Goal: Task Accomplishment & Management: Manage account settings

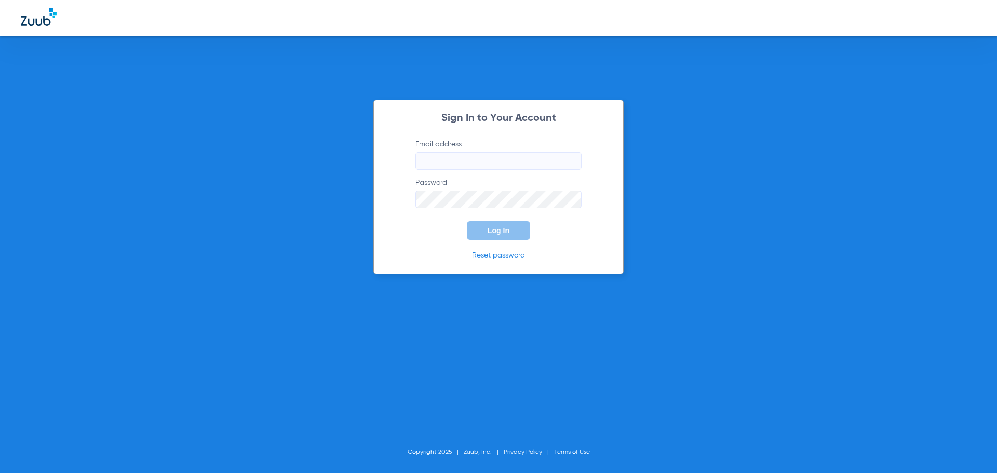
click at [443, 153] on label "Email address" at bounding box center [499, 154] width 166 height 31
click at [443, 153] on input "Email address" at bounding box center [499, 161] width 166 height 18
click at [450, 163] on input "Email address Required" at bounding box center [499, 161] width 166 height 18
paste input "[EMAIL_ADDRESS][DOMAIN_NAME]"
type input "[EMAIL_ADDRESS][DOMAIN_NAME]"
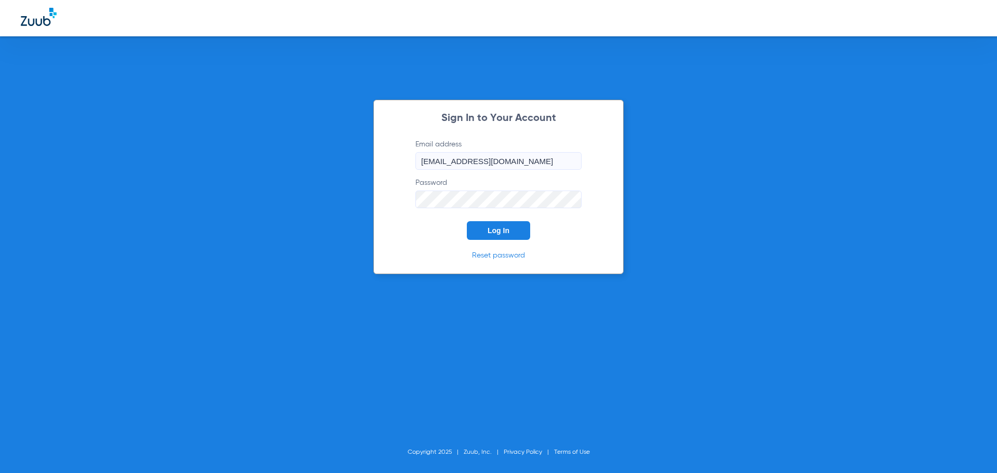
click at [479, 231] on button "Log In" at bounding box center [498, 230] width 63 height 19
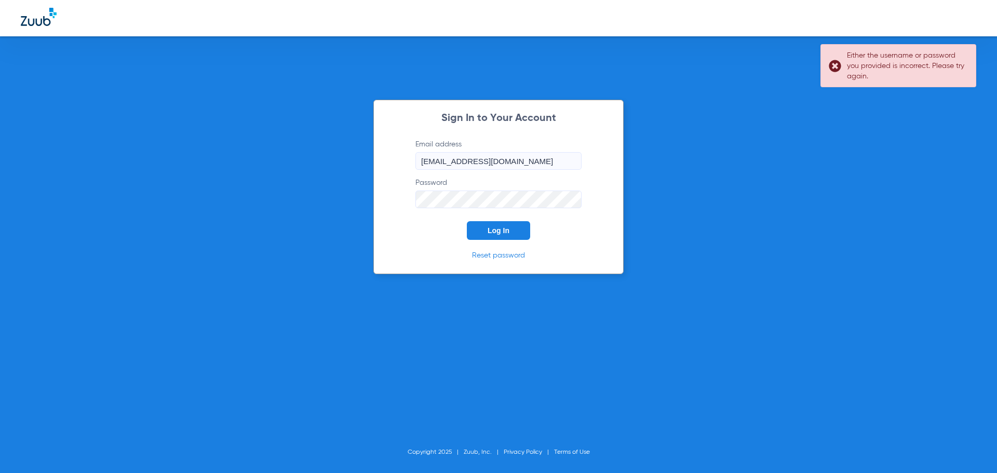
click at [589, 219] on form "Email address [EMAIL_ADDRESS][DOMAIN_NAME] Password Log In" at bounding box center [498, 189] width 197 height 101
click at [565, 254] on p "Reset password" at bounding box center [498, 255] width 197 height 10
click at [557, 164] on input "[EMAIL_ADDRESS][DOMAIN_NAME]" at bounding box center [499, 161] width 166 height 18
drag, startPoint x: 556, startPoint y: 231, endPoint x: 536, endPoint y: 231, distance: 20.3
click at [557, 231] on form "Email address [EMAIL_ADDRESS][DOMAIN_NAME] Password Log In" at bounding box center [498, 189] width 197 height 101
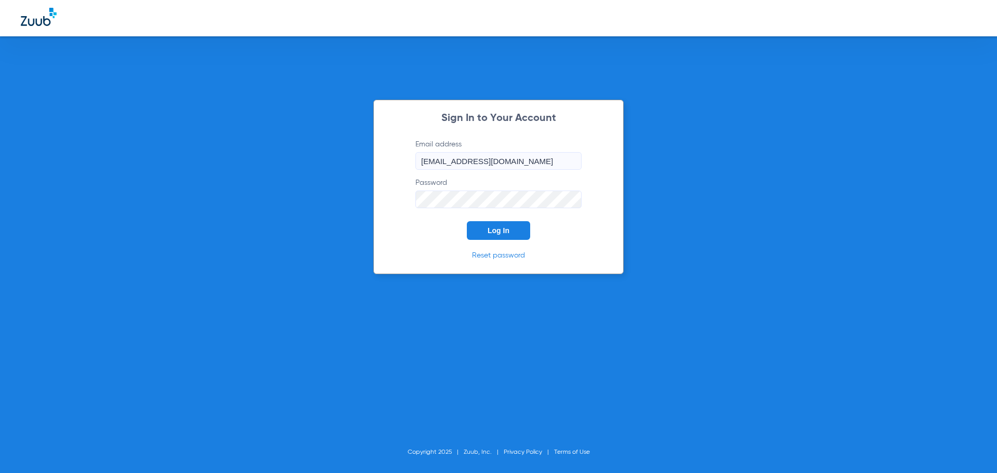
click at [421, 229] on form "Email address [EMAIL_ADDRESS][DOMAIN_NAME] Password Log In" at bounding box center [498, 189] width 197 height 101
click at [441, 233] on form "Email address [EMAIL_ADDRESS][DOMAIN_NAME] Password Log In" at bounding box center [498, 189] width 197 height 101
click at [483, 230] on button "Log In" at bounding box center [498, 230] width 63 height 19
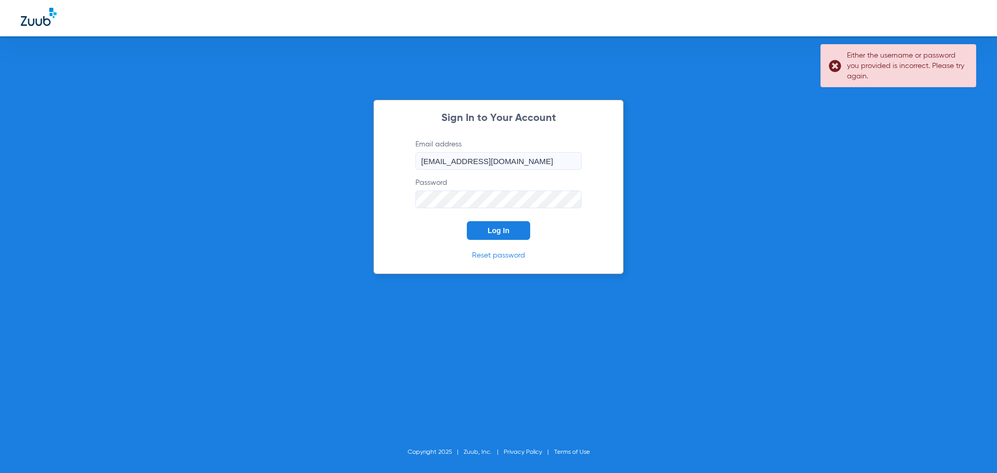
click at [482, 230] on button "Log In" at bounding box center [498, 230] width 63 height 19
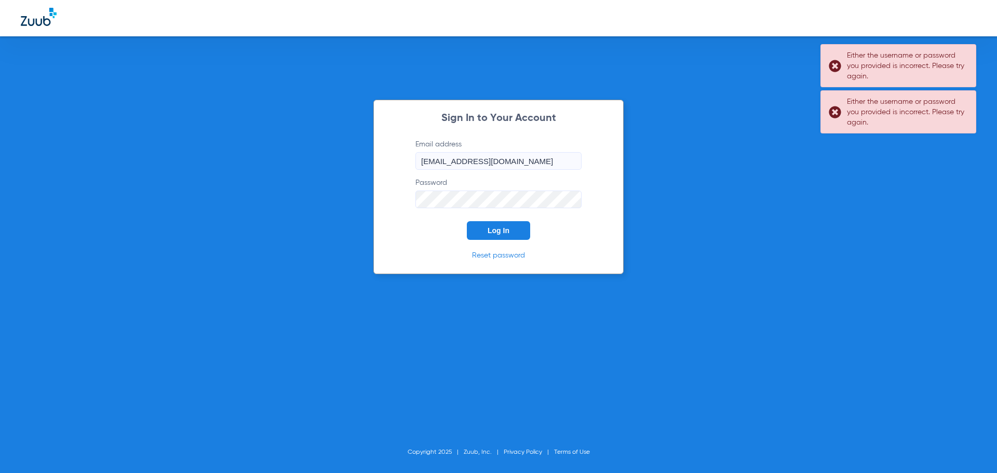
click at [482, 230] on button "Log In" at bounding box center [498, 230] width 63 height 19
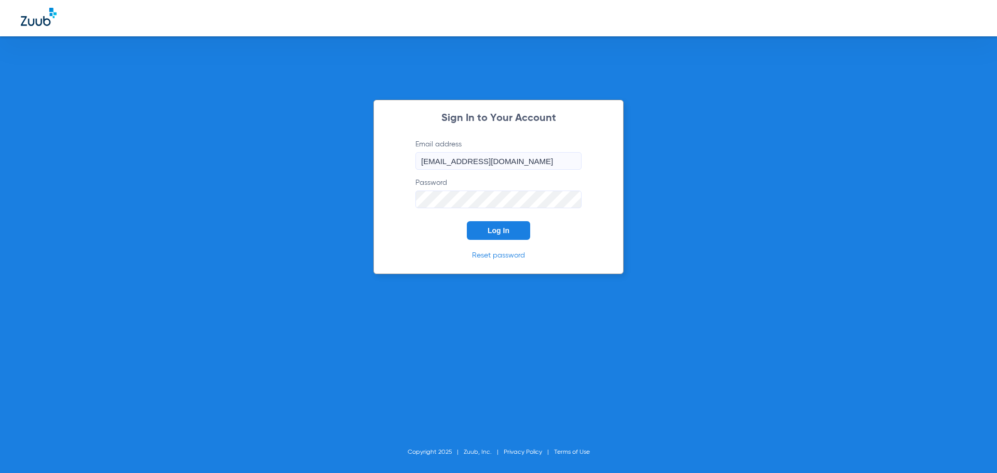
click at [245, 133] on div "Sign In to Your Account Email address [EMAIL_ADDRESS][DOMAIN_NAME] Password Log…" at bounding box center [498, 236] width 997 height 473
